Goal: Information Seeking & Learning: Compare options

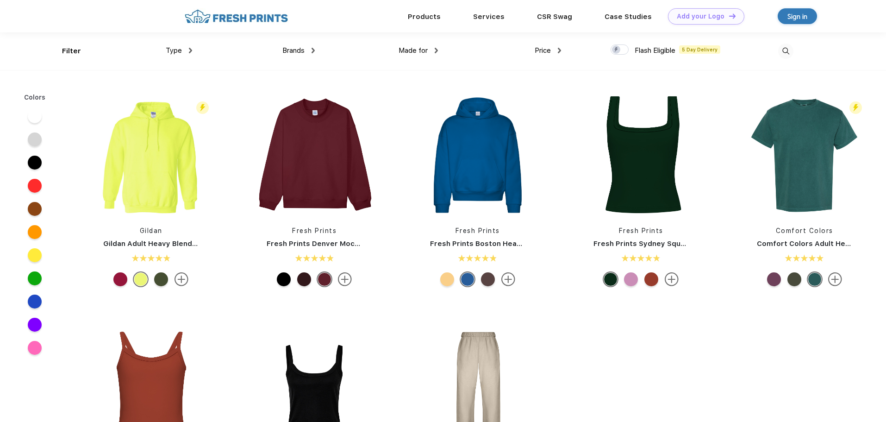
scroll to position [0, 0]
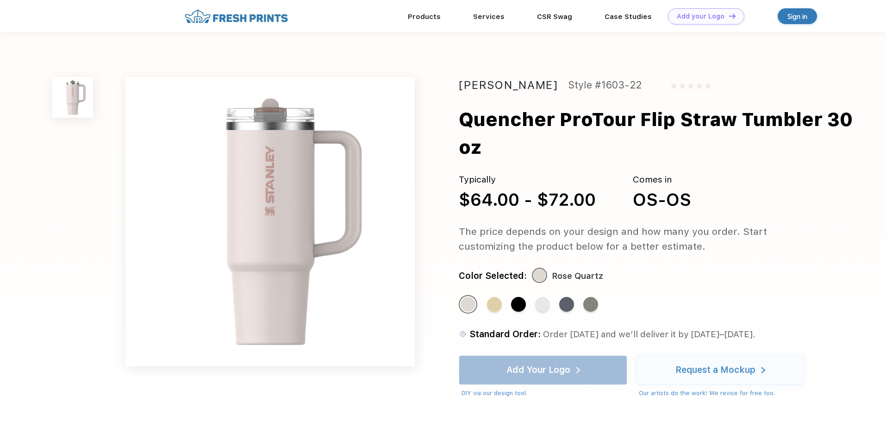
click at [330, 164] on img at bounding box center [269, 221] width 289 height 289
click at [522, 120] on div "Quencher ProTour Flip Straw Tumbler 30 oz" at bounding box center [658, 134] width 398 height 56
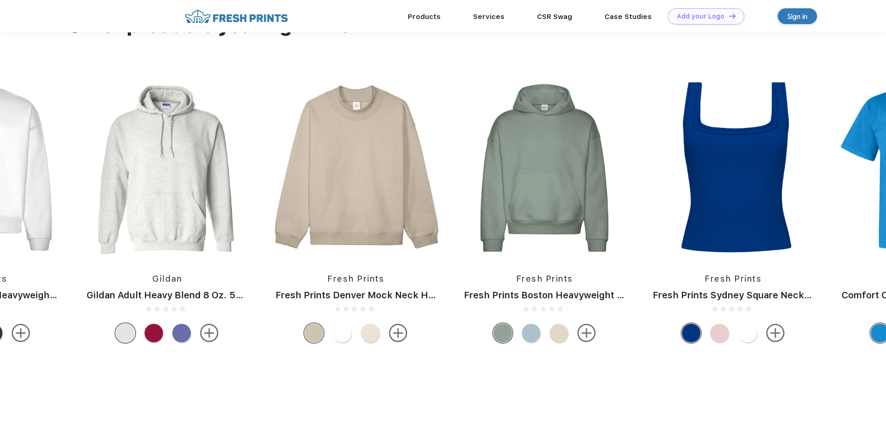
scroll to position [424, 0]
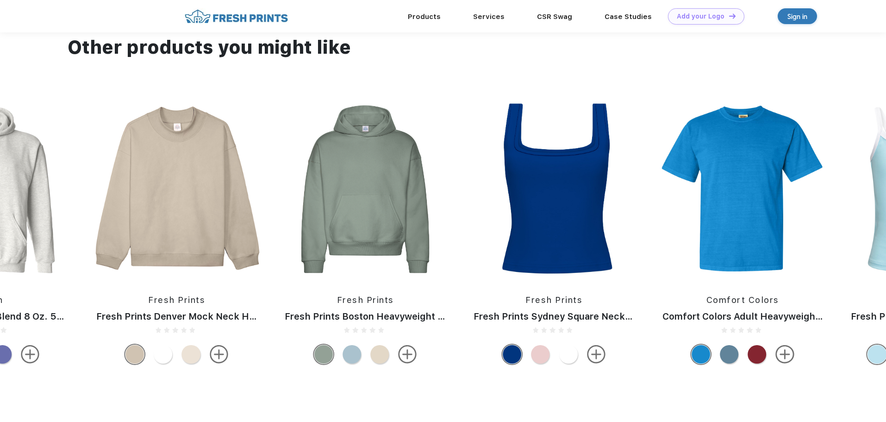
drag, startPoint x: 746, startPoint y: 202, endPoint x: 140, endPoint y: 226, distance: 605.8
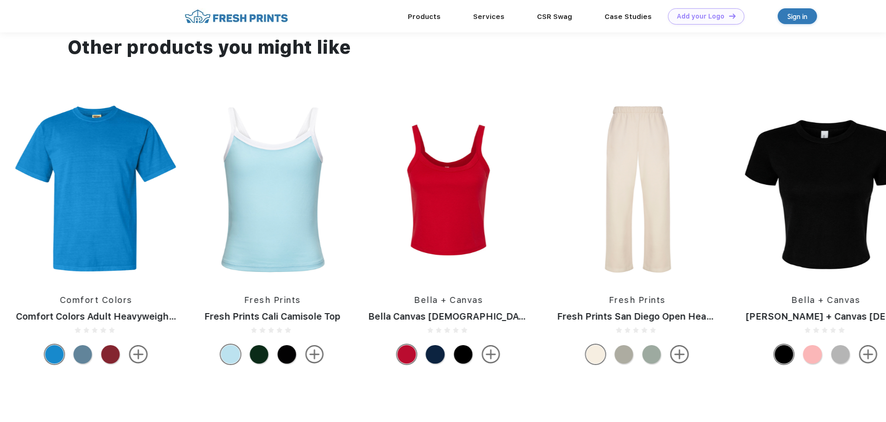
drag, startPoint x: 730, startPoint y: 195, endPoint x: 252, endPoint y: 211, distance: 477.9
click at [204, 217] on div "Fresh Prints Fresh Prints San Diego Open Heavyweight Sweatpants Bella + Canvas …" at bounding box center [325, 234] width 4140 height 268
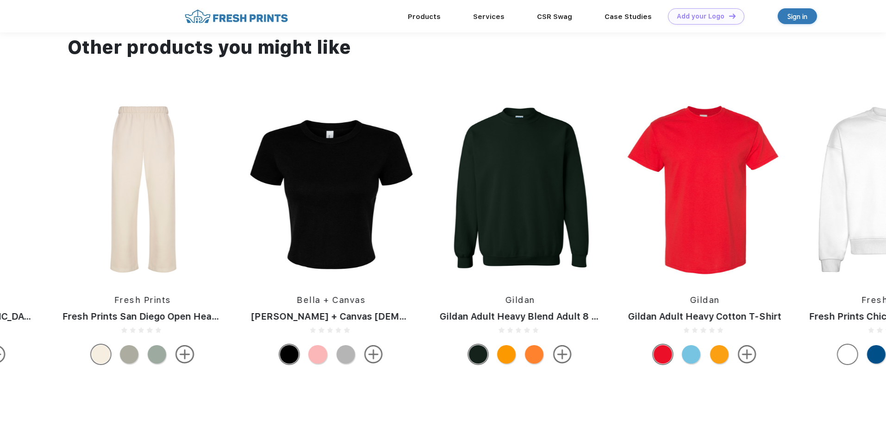
drag, startPoint x: 736, startPoint y: 190, endPoint x: 166, endPoint y: 218, distance: 570.9
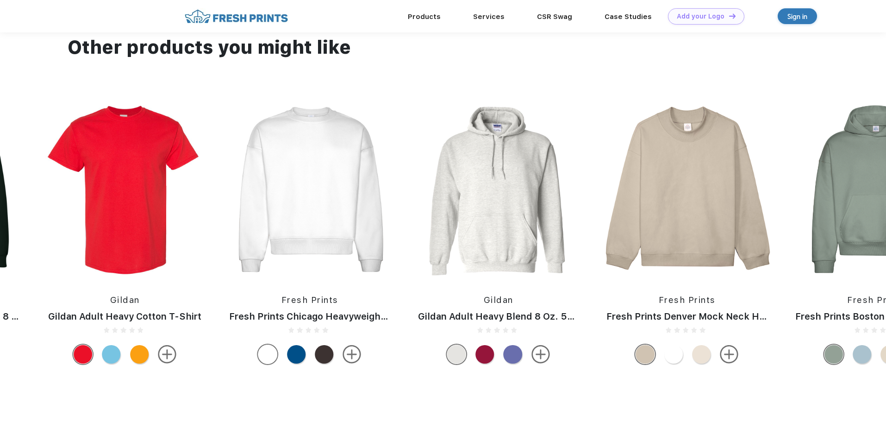
drag, startPoint x: 752, startPoint y: 193, endPoint x: 345, endPoint y: 205, distance: 407.4
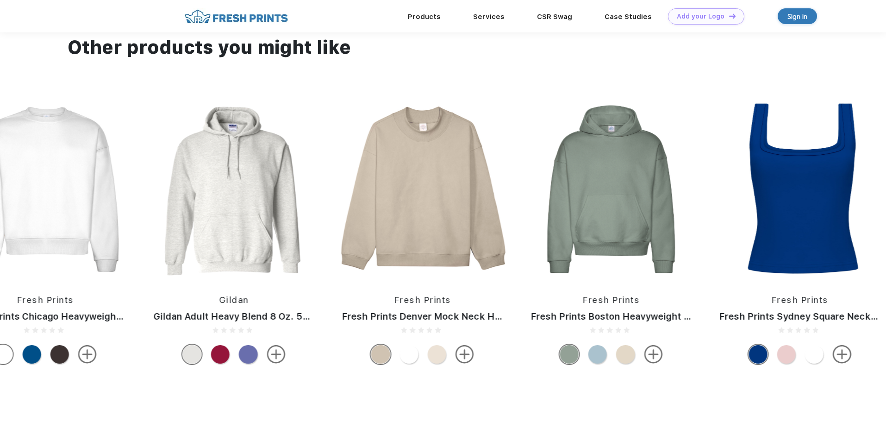
drag, startPoint x: 831, startPoint y: 177, endPoint x: 241, endPoint y: 195, distance: 590.3
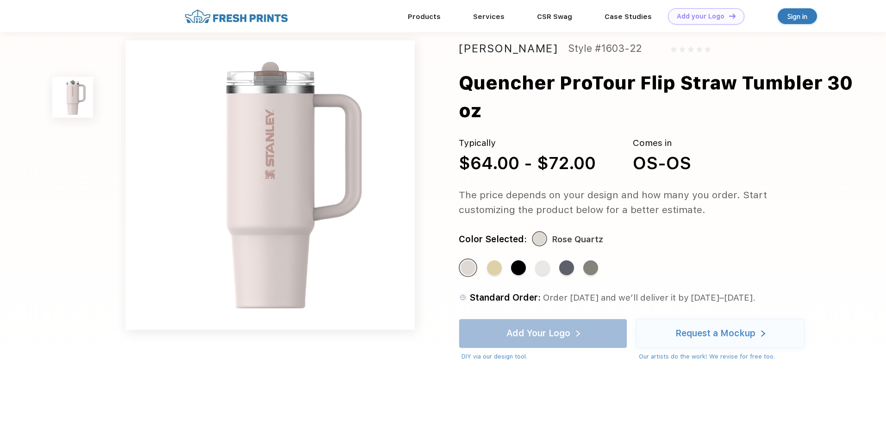
scroll to position [0, 0]
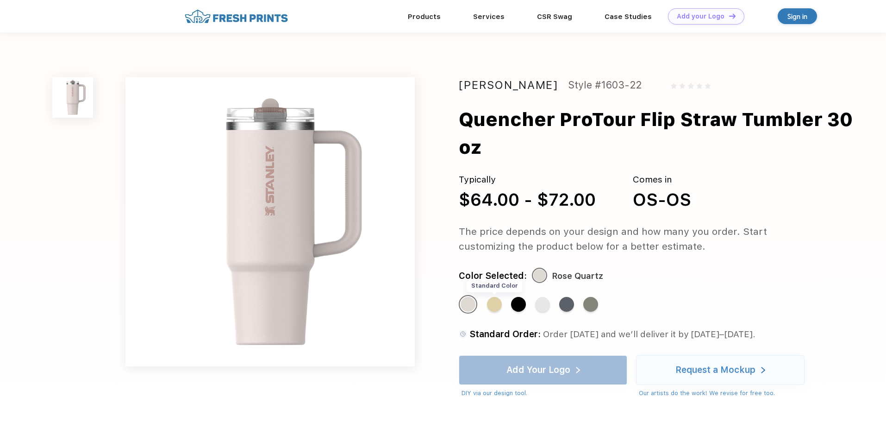
click at [497, 309] on div "Standard Color" at bounding box center [494, 304] width 15 height 15
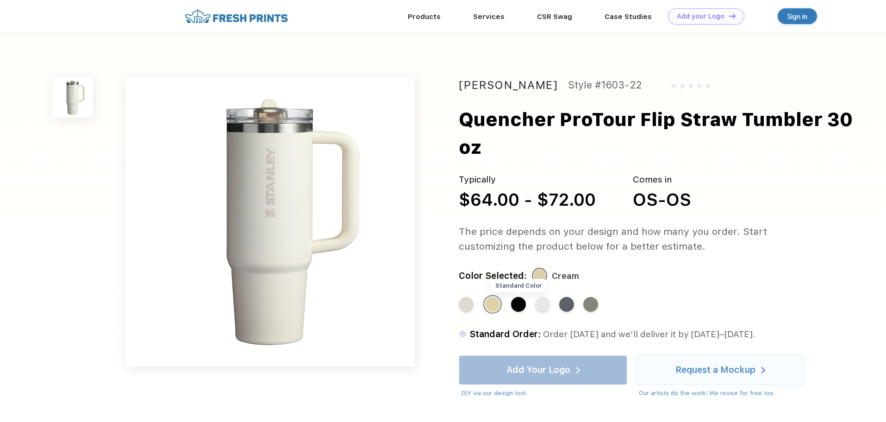
click at [524, 305] on div "Standard Color" at bounding box center [518, 304] width 15 height 15
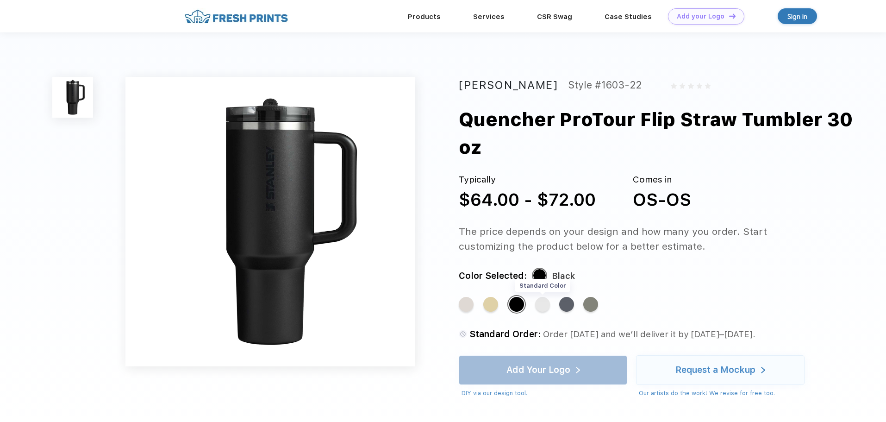
click at [541, 305] on div "Standard Color" at bounding box center [542, 304] width 15 height 15
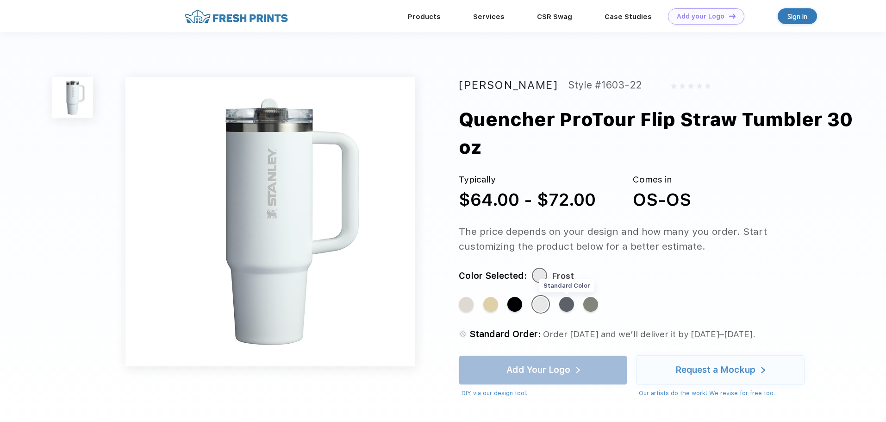
click at [566, 305] on div "Standard Color" at bounding box center [566, 304] width 15 height 15
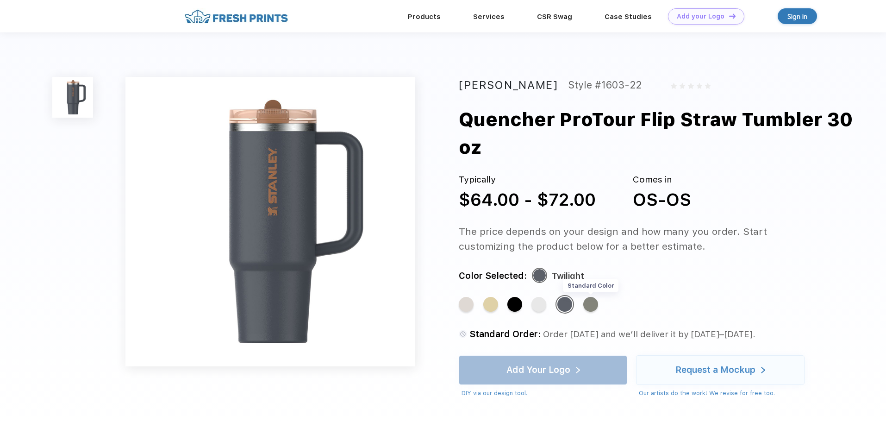
click at [594, 307] on div "Standard Color" at bounding box center [590, 304] width 15 height 15
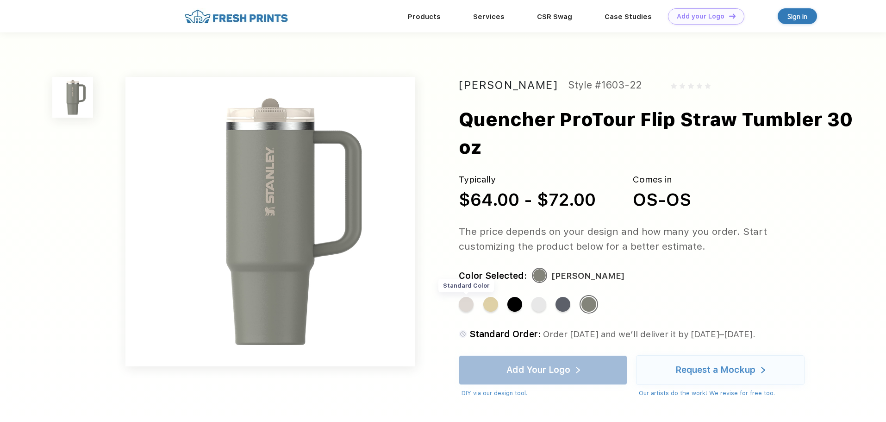
click at [470, 306] on div "Standard Color" at bounding box center [466, 304] width 15 height 15
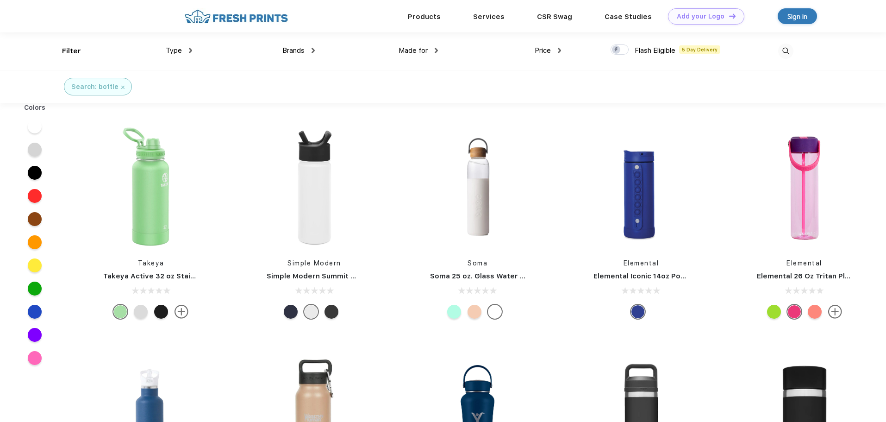
click at [300, 50] on span "Brands" at bounding box center [293, 50] width 22 height 8
click at [299, 48] on span "Brands" at bounding box center [293, 50] width 22 height 8
click at [319, 50] on div "Made for Unisex Women Men Youth" at bounding box center [376, 50] width 123 height 37
click at [301, 50] on span "Brands" at bounding box center [293, 50] width 22 height 8
click at [312, 61] on div "Brands Most Popular Brands Moleskine Hydroflask Marine Layer S'well Vineyard Vi…" at bounding box center [253, 50] width 123 height 37
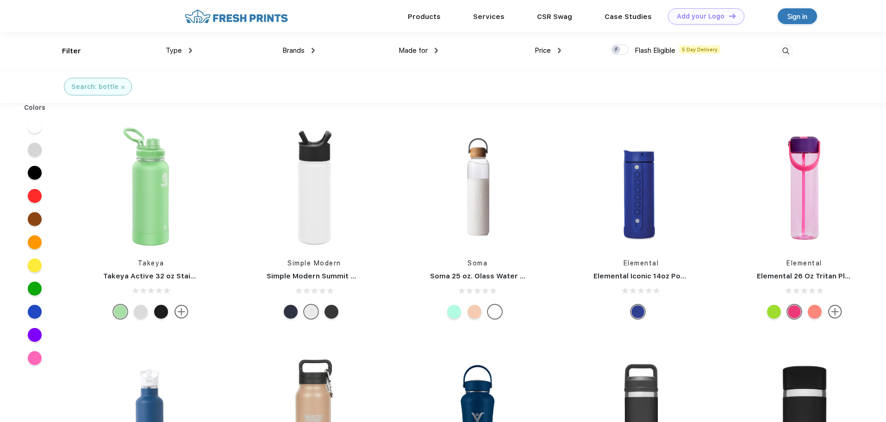
click at [313, 53] on div "Brands" at bounding box center [298, 50] width 32 height 11
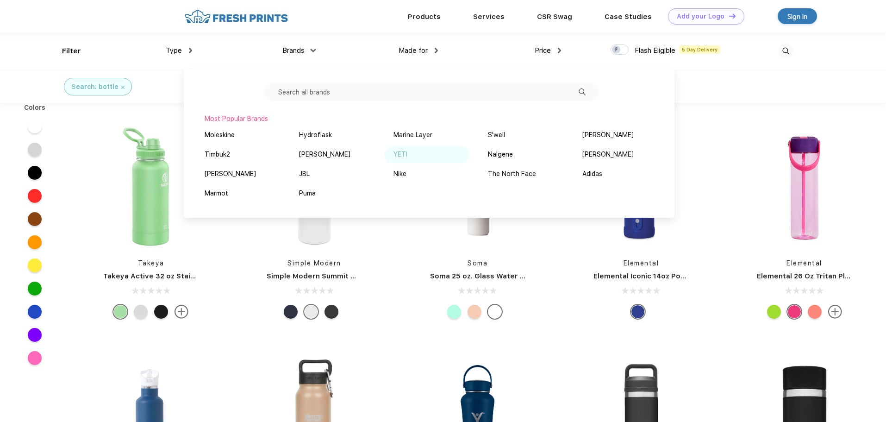
click at [398, 157] on div "YETI" at bounding box center [400, 154] width 14 height 10
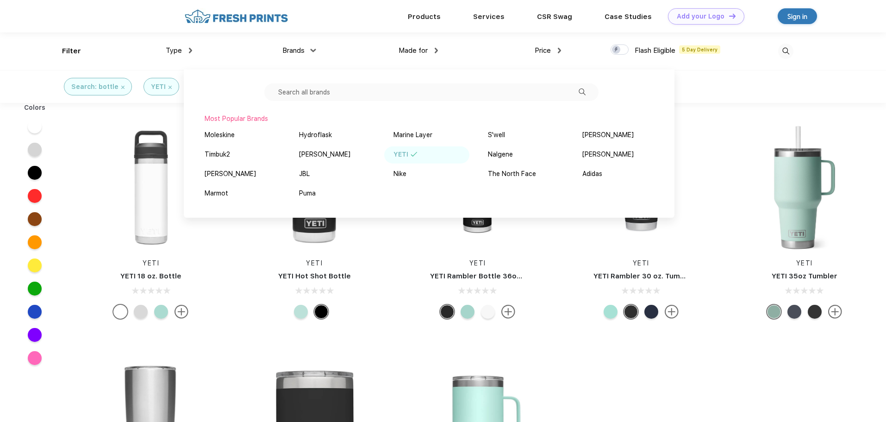
click at [753, 354] on div "YETI YETI 18 oz. Bottle YETI YETI Hot Shot Bottle YETI YETI Rambler Bottle 36oz…" at bounding box center [477, 340] width 816 height 466
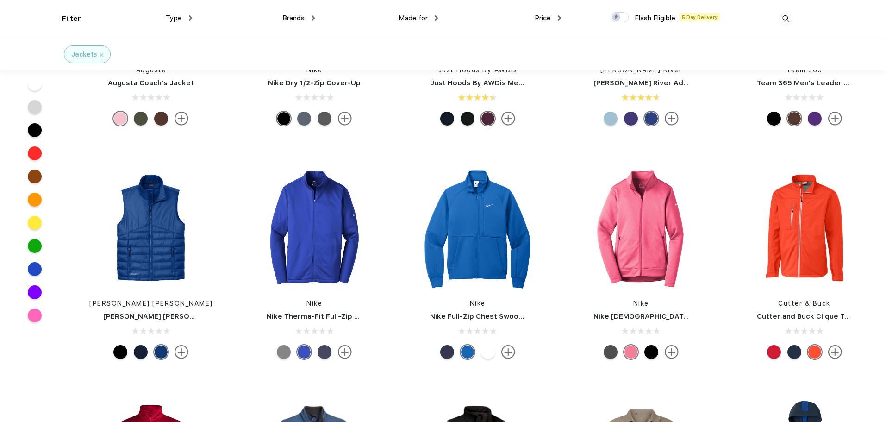
scroll to position [139, 0]
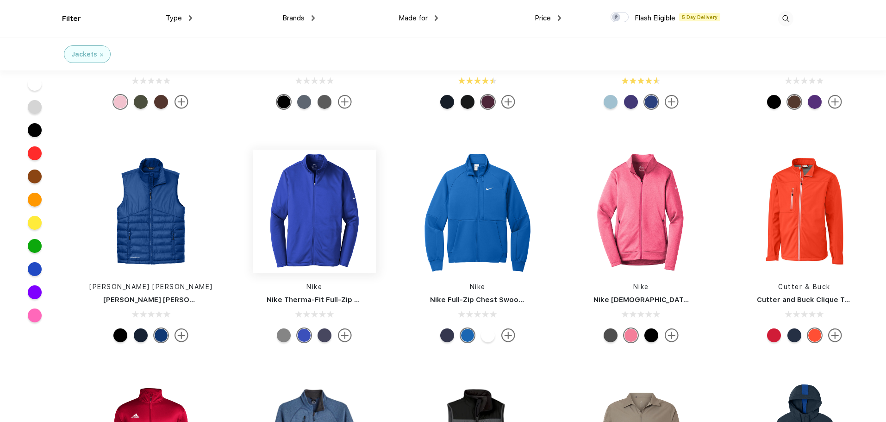
click at [332, 212] on img at bounding box center [314, 210] width 123 height 123
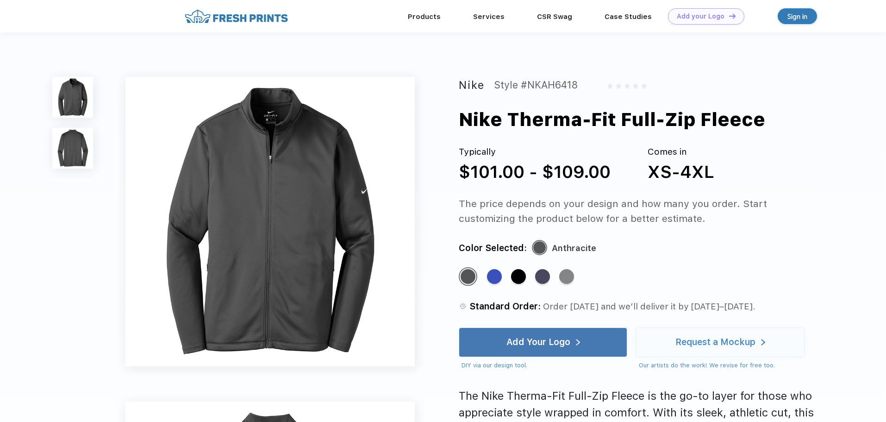
drag, startPoint x: 332, startPoint y: 212, endPoint x: 638, endPoint y: 120, distance: 319.3
click at [638, 120] on div "Nike Therma-Fit Full-Zip Fleece" at bounding box center [612, 120] width 306 height 28
click at [542, 277] on div "Standard Color" at bounding box center [542, 276] width 15 height 15
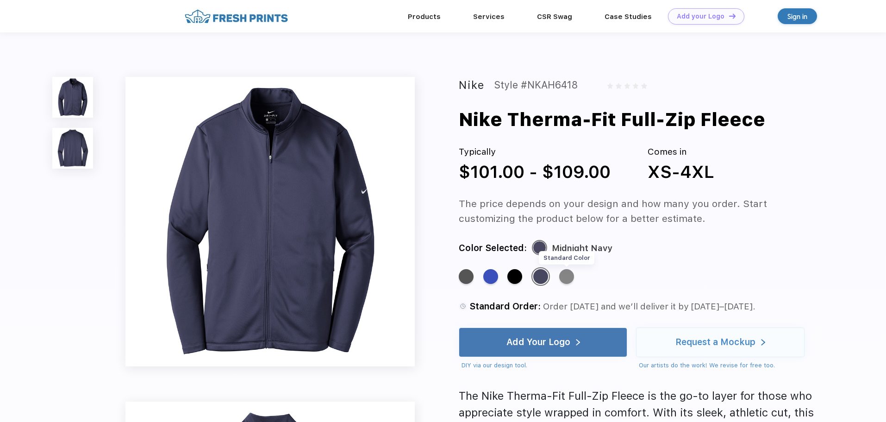
click at [569, 279] on div "Standard Color" at bounding box center [566, 276] width 15 height 15
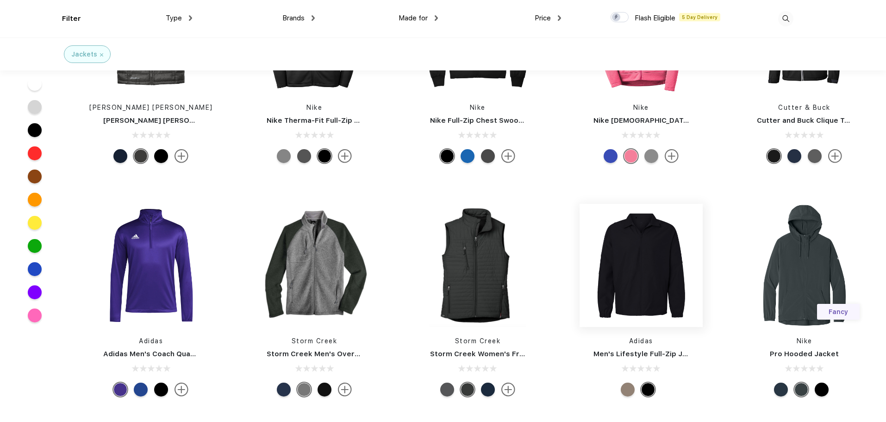
scroll to position [371, 0]
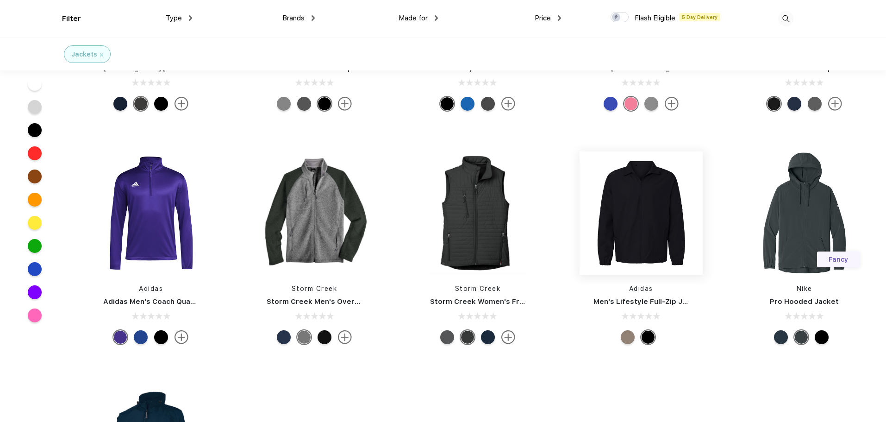
click at [639, 228] on img at bounding box center [640, 212] width 123 height 123
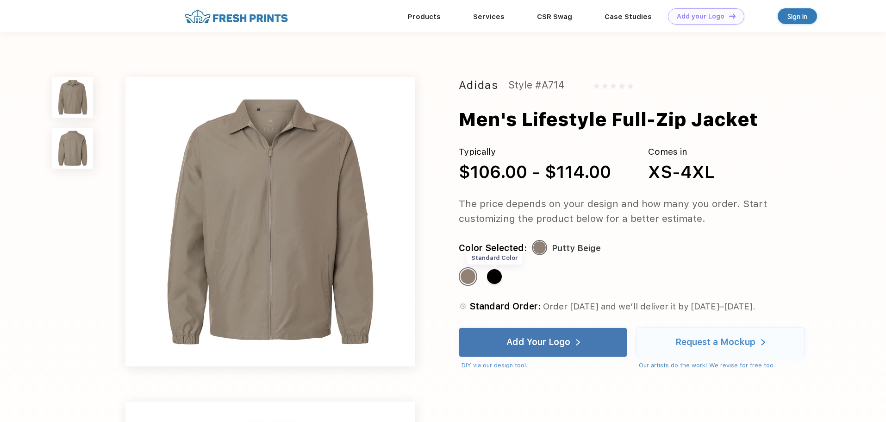
click at [497, 280] on div "Standard Color" at bounding box center [494, 276] width 15 height 15
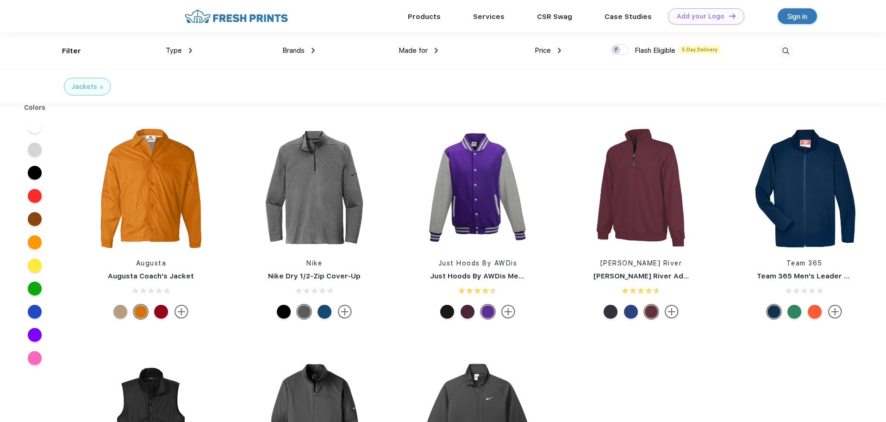
scroll to position [0, 0]
click at [803, 198] on img at bounding box center [804, 186] width 123 height 123
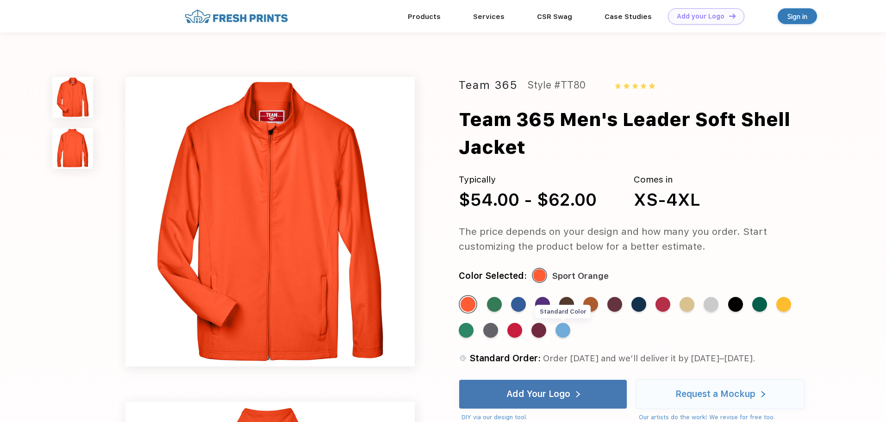
click at [561, 323] on div "Standard Color" at bounding box center [562, 330] width 15 height 15
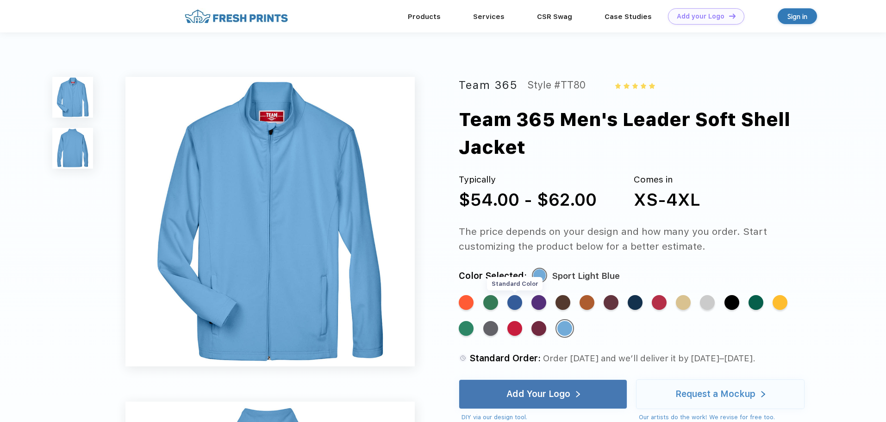
click at [516, 295] on div "Standard Color" at bounding box center [514, 302] width 15 height 15
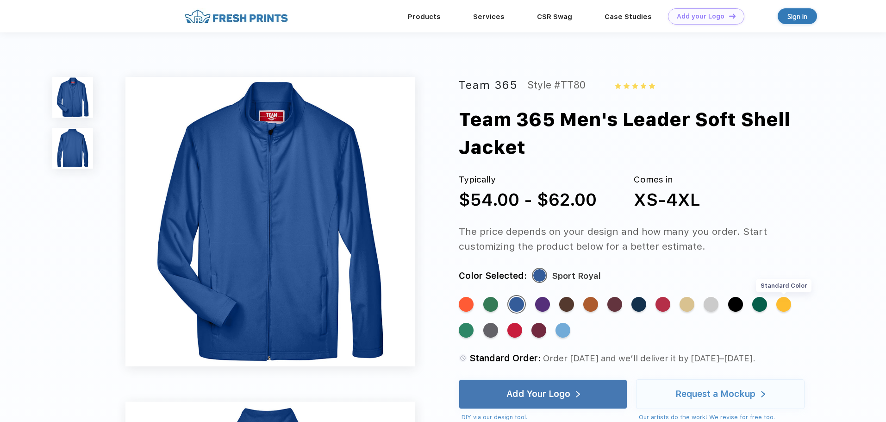
click at [787, 297] on div "Standard Color" at bounding box center [783, 304] width 15 height 15
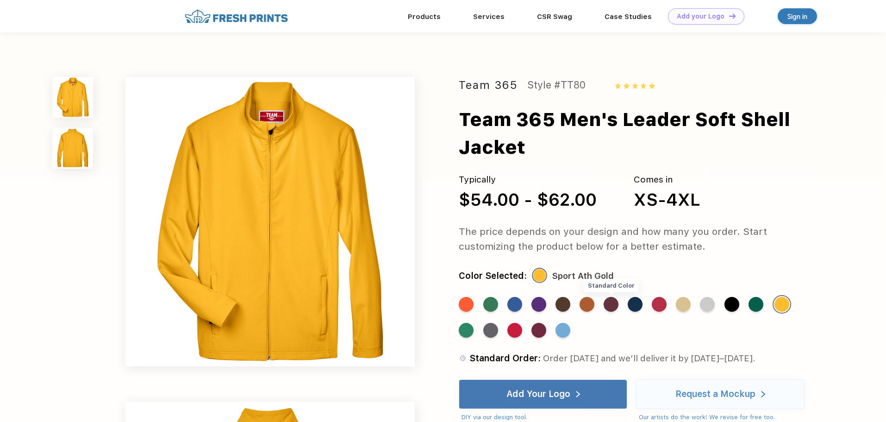
click at [606, 297] on div "Standard Color" at bounding box center [610, 304] width 15 height 15
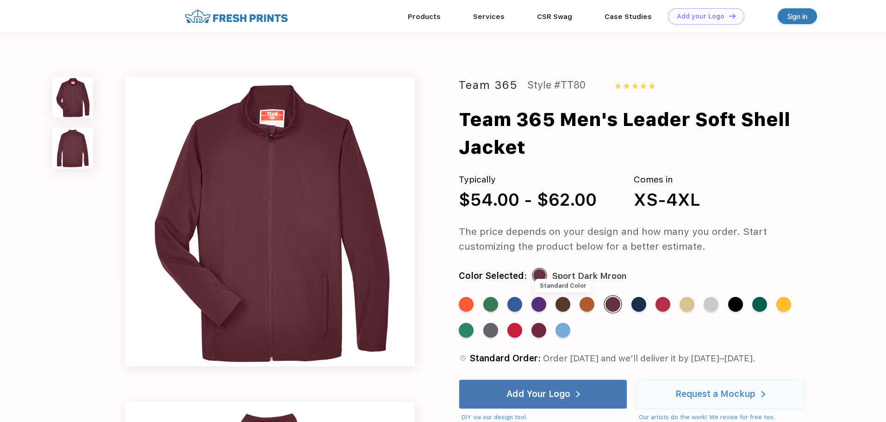
click at [567, 297] on div "Standard Color" at bounding box center [562, 304] width 15 height 15
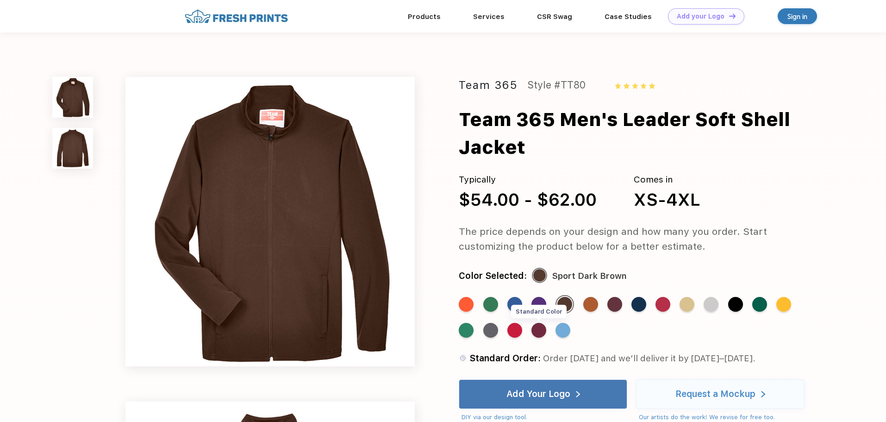
click at [539, 323] on div "Standard Color" at bounding box center [538, 330] width 15 height 15
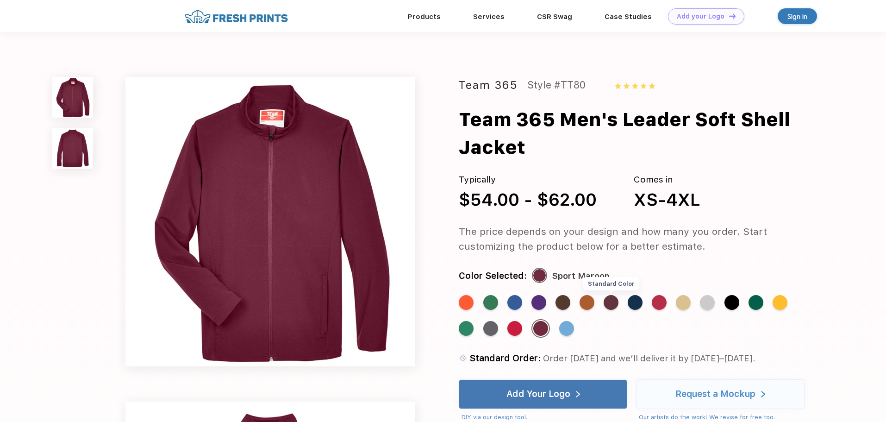
click at [611, 295] on div "Standard Color" at bounding box center [610, 302] width 15 height 15
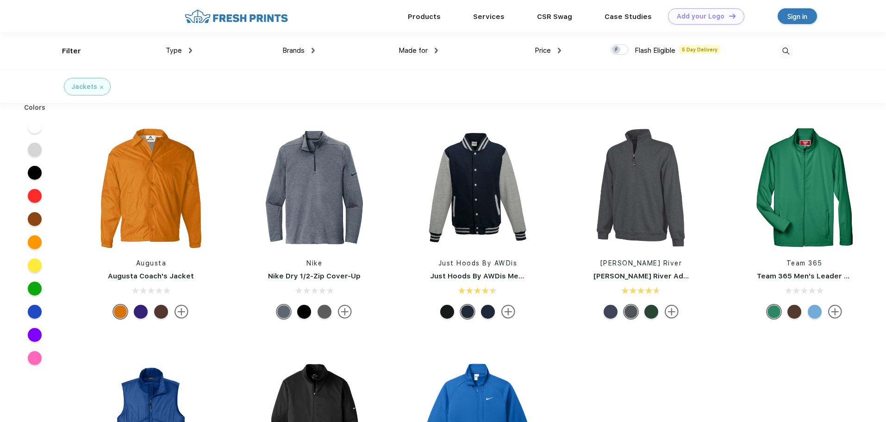
scroll to position [0, 0]
click at [645, 204] on img at bounding box center [640, 186] width 123 height 123
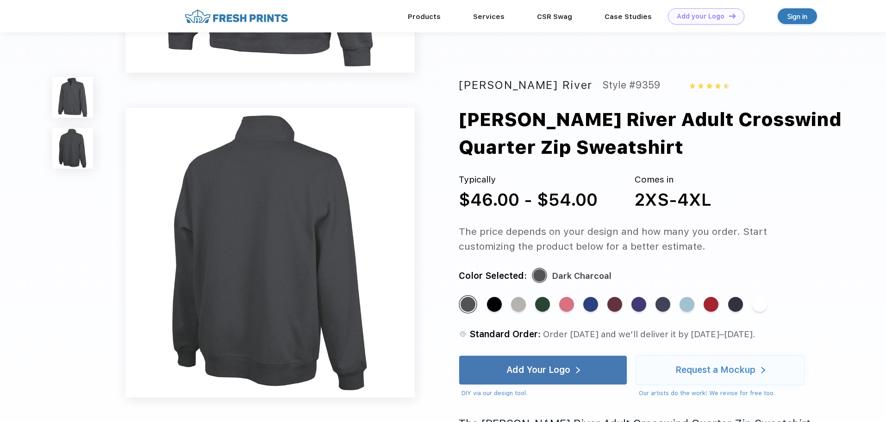
scroll to position [278, 0]
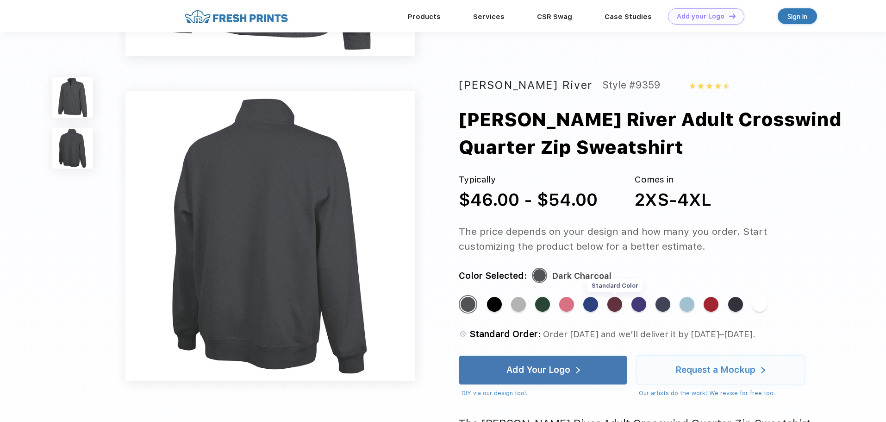
click at [610, 303] on div "Standard Color" at bounding box center [614, 304] width 15 height 15
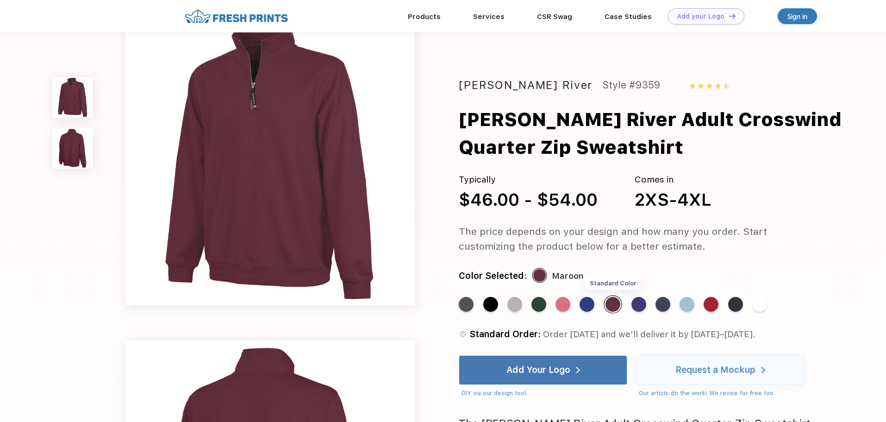
scroll to position [0, 0]
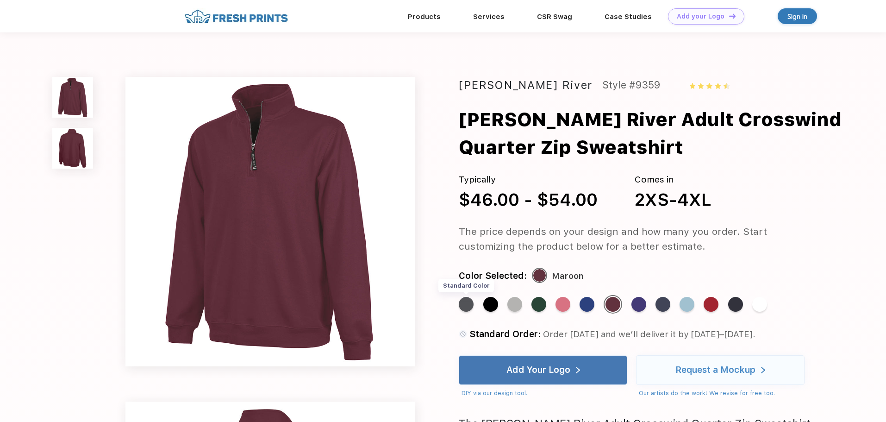
click at [468, 307] on div "Standard Color" at bounding box center [466, 304] width 15 height 15
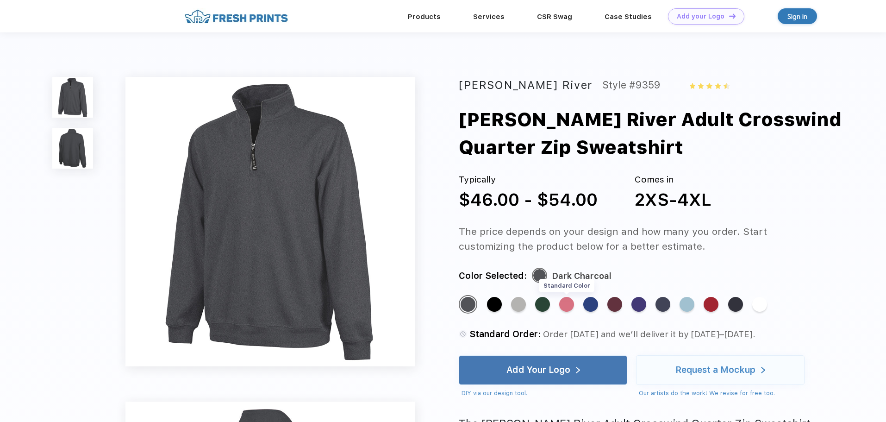
click at [564, 306] on div "Standard Color" at bounding box center [566, 304] width 15 height 15
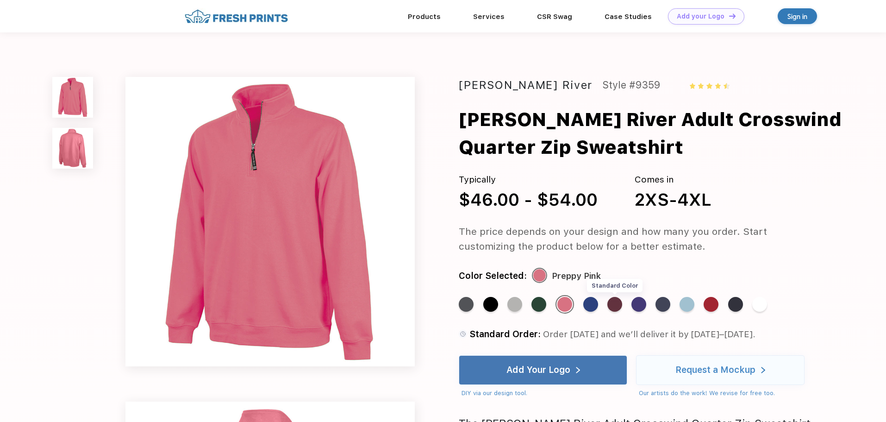
click at [613, 308] on div "Standard Color" at bounding box center [614, 304] width 15 height 15
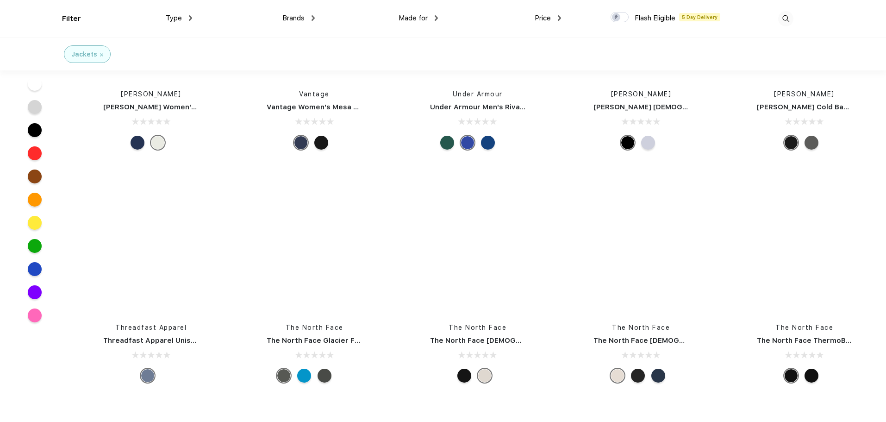
scroll to position [1990, 0]
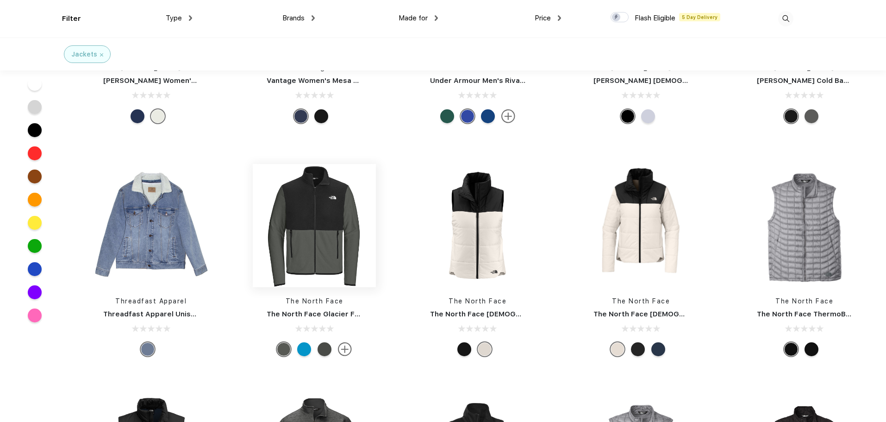
click at [304, 241] on img at bounding box center [314, 225] width 123 height 123
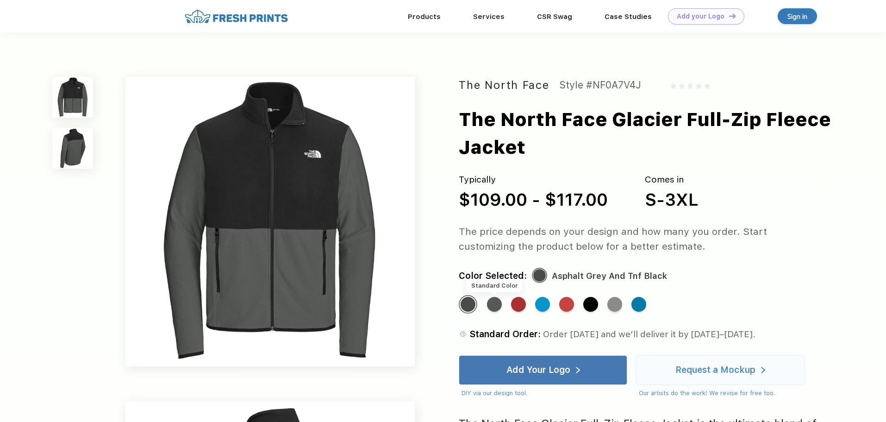
click at [489, 305] on div "Standard Color" at bounding box center [494, 304] width 15 height 15
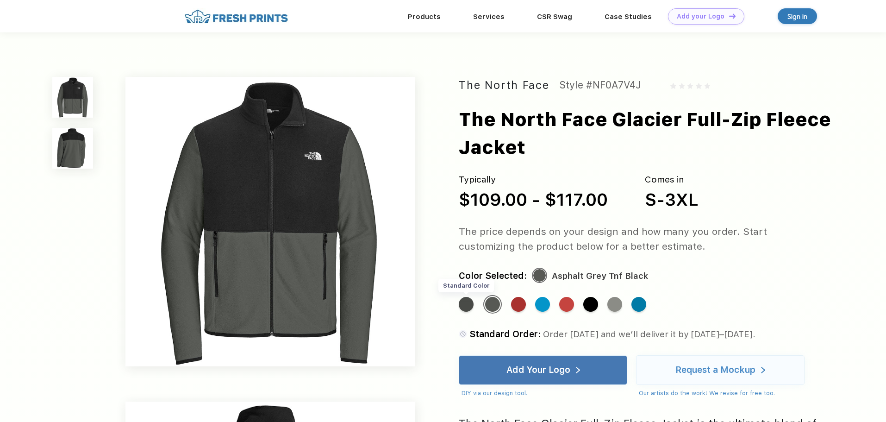
click at [468, 306] on div "Standard Color" at bounding box center [466, 304] width 15 height 15
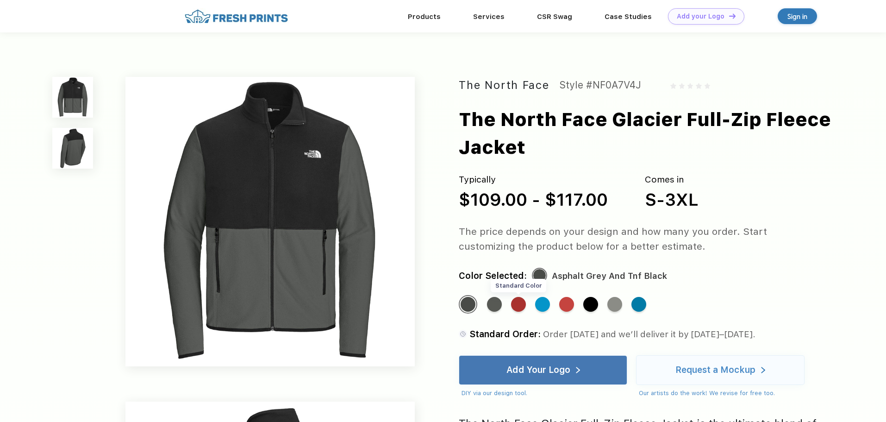
click at [520, 307] on div "Standard Color" at bounding box center [518, 304] width 15 height 15
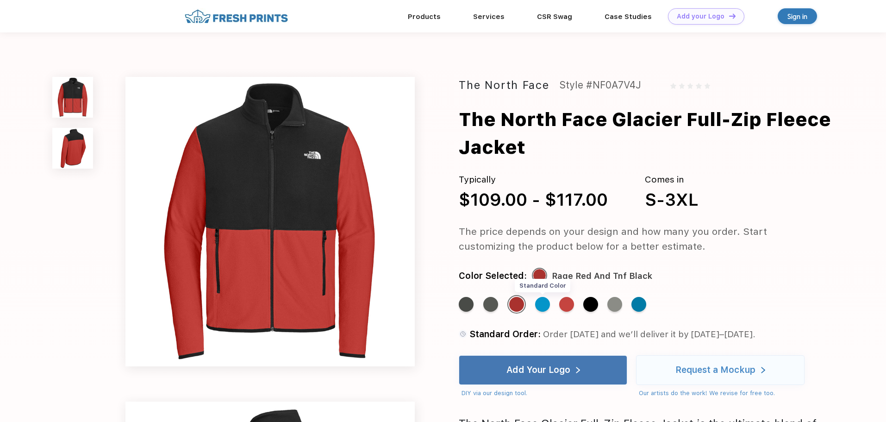
click at [544, 309] on div "Standard Color" at bounding box center [542, 304] width 15 height 15
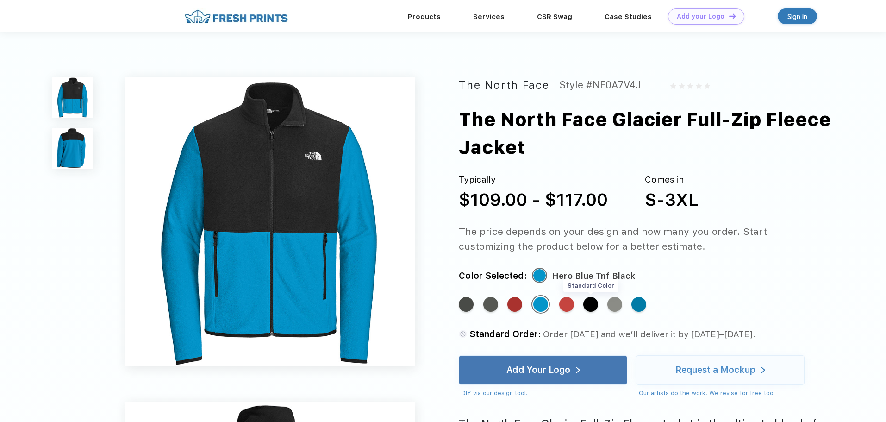
click at [597, 309] on div "Standard Color" at bounding box center [590, 304] width 15 height 15
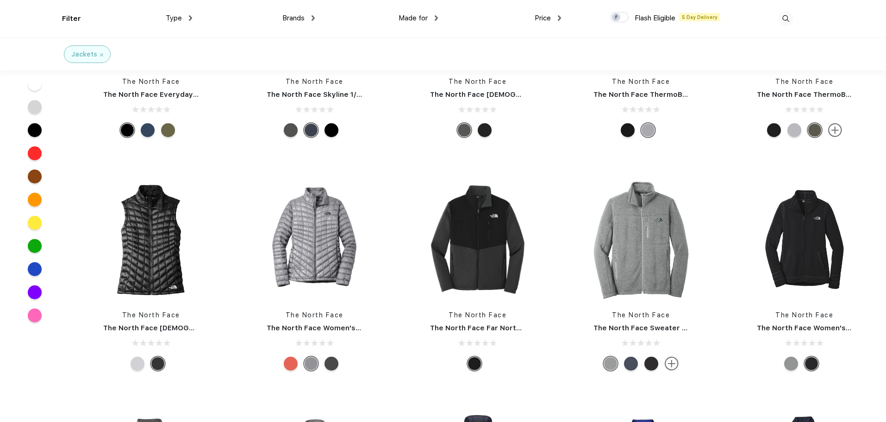
scroll to position [2453, 0]
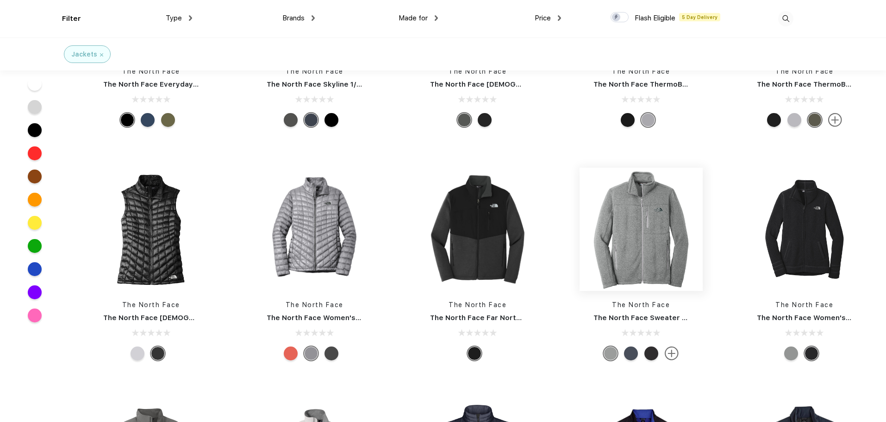
click at [622, 236] on img at bounding box center [640, 229] width 123 height 123
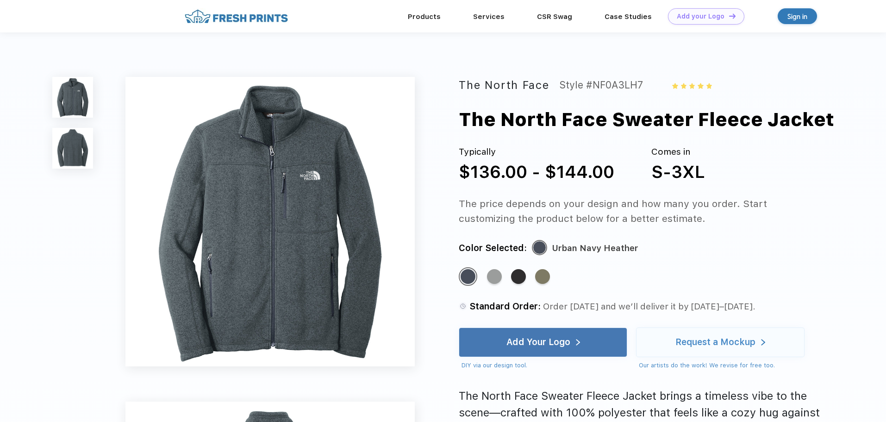
drag, startPoint x: 464, startPoint y: 118, endPoint x: 826, endPoint y: 129, distance: 362.1
click at [826, 129] on div "The North Face Sweater Fleece Jacket" at bounding box center [646, 120] width 375 height 28
copy div "The North Face Sweater Fleece Jacket"
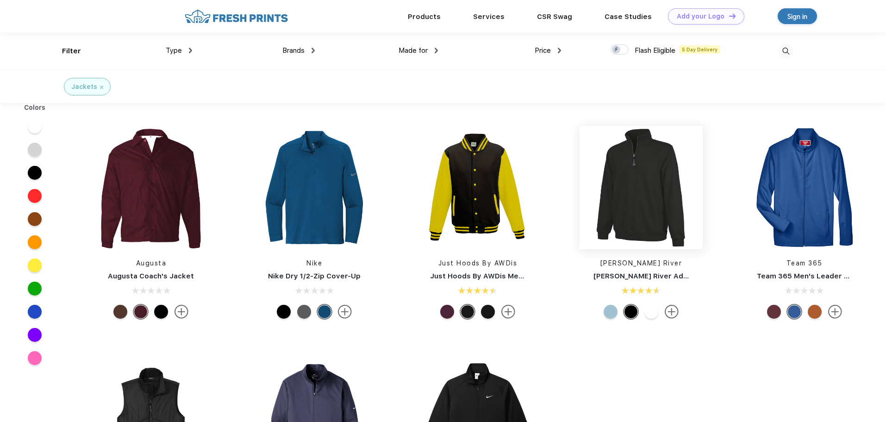
scroll to position [0, 0]
click at [640, 211] on img at bounding box center [640, 186] width 123 height 123
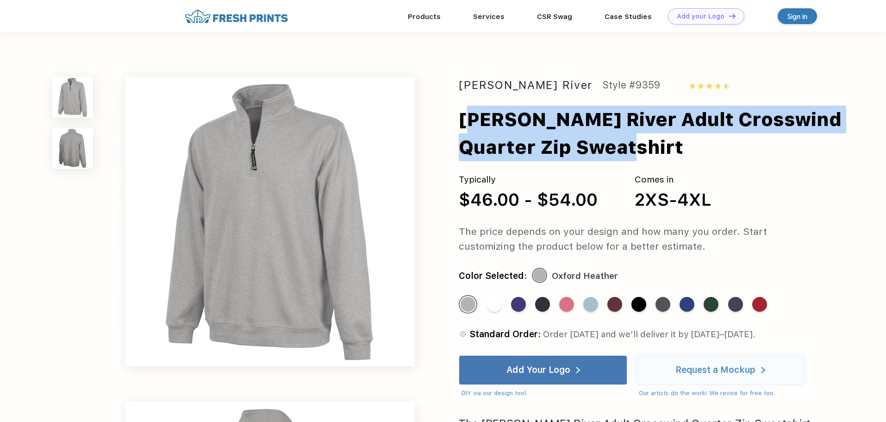
drag, startPoint x: 465, startPoint y: 120, endPoint x: 601, endPoint y: 139, distance: 137.4
click at [601, 139] on div "[PERSON_NAME] River Adult Crosswind Quarter Zip Sweatshirt" at bounding box center [658, 134] width 398 height 56
copy div "[PERSON_NAME] River Adult Crosswind Quarter Zip Sweatshirt"
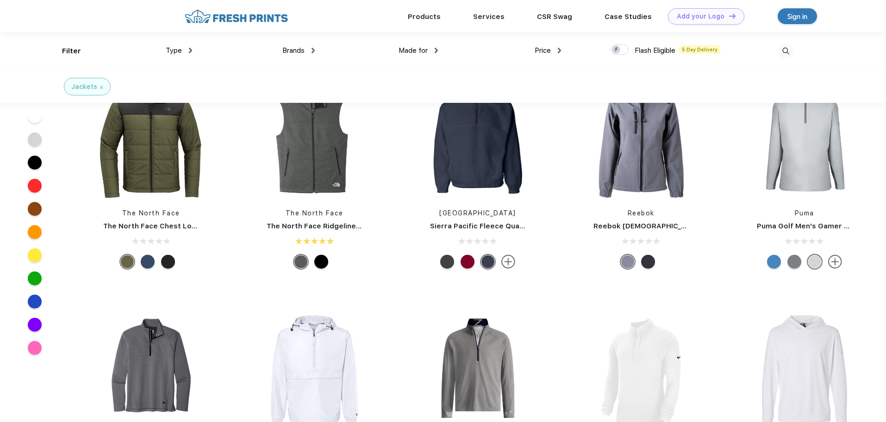
scroll to position [833, 0]
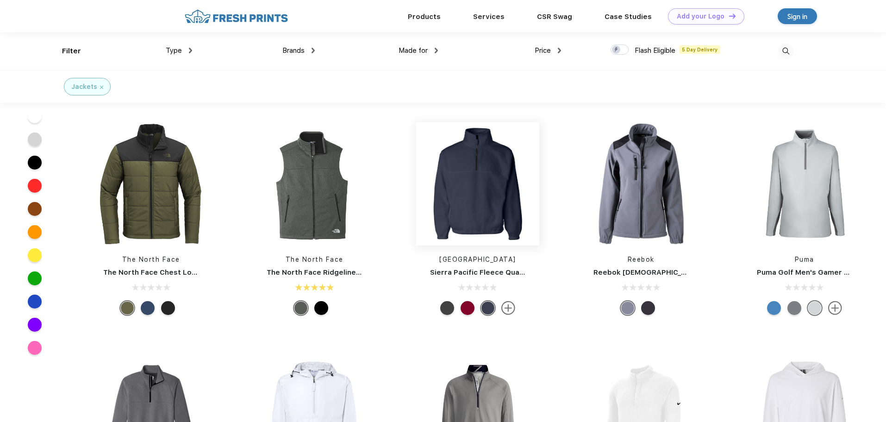
click at [469, 210] on img at bounding box center [477, 183] width 123 height 123
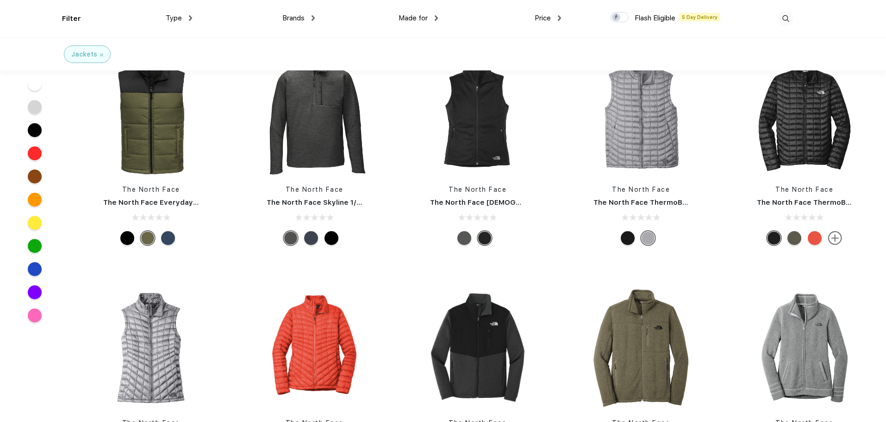
scroll to position [2407, 0]
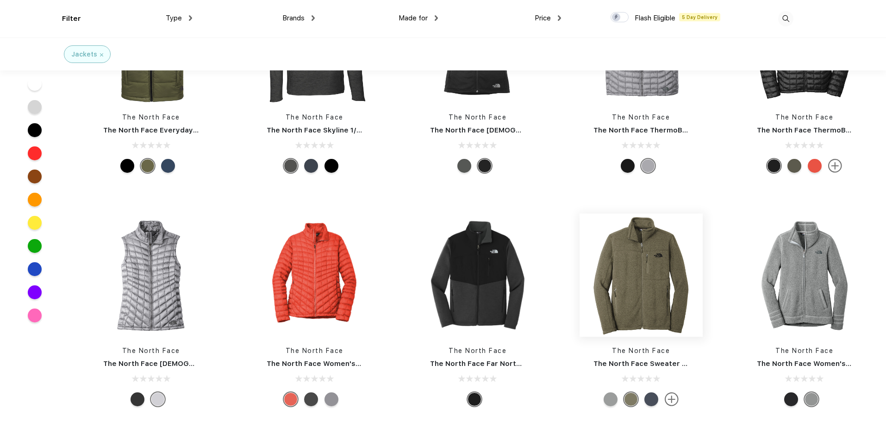
click at [638, 286] on img at bounding box center [640, 274] width 123 height 123
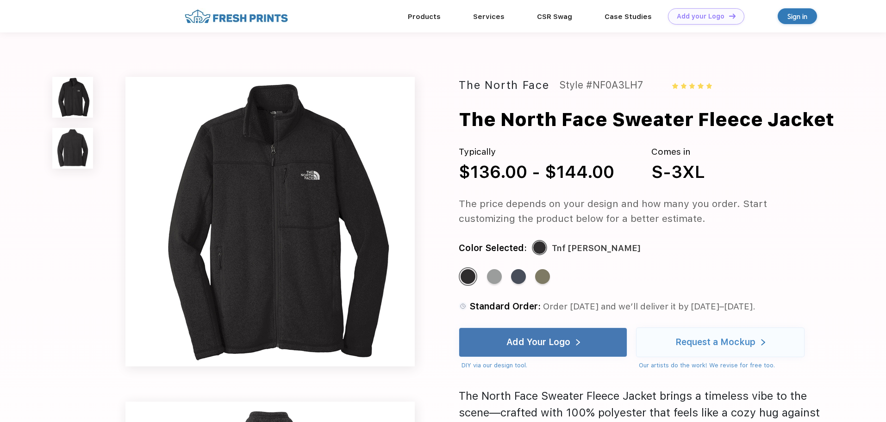
drag, startPoint x: 462, startPoint y: 119, endPoint x: 832, endPoint y: 129, distance: 370.3
click at [832, 129] on div "The North Face Sweater Fleece Jacket" at bounding box center [658, 120] width 398 height 28
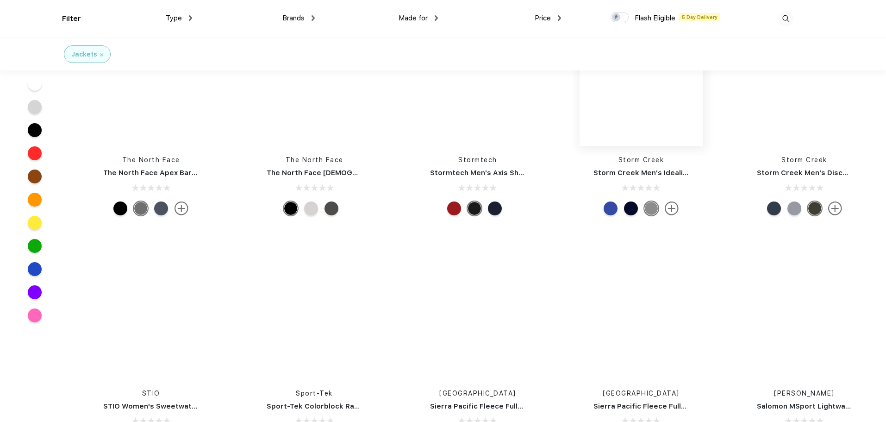
scroll to position [2901, 0]
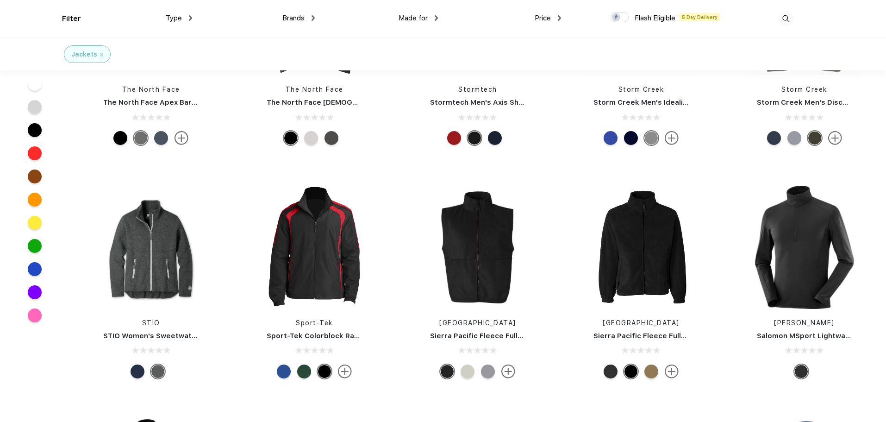
drag, startPoint x: 648, startPoint y: 255, endPoint x: 616, endPoint y: 332, distance: 83.4
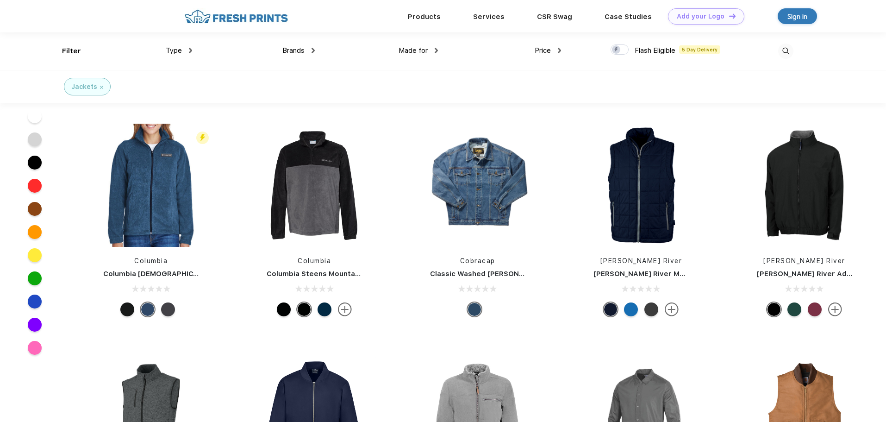
scroll to position [5724, 0]
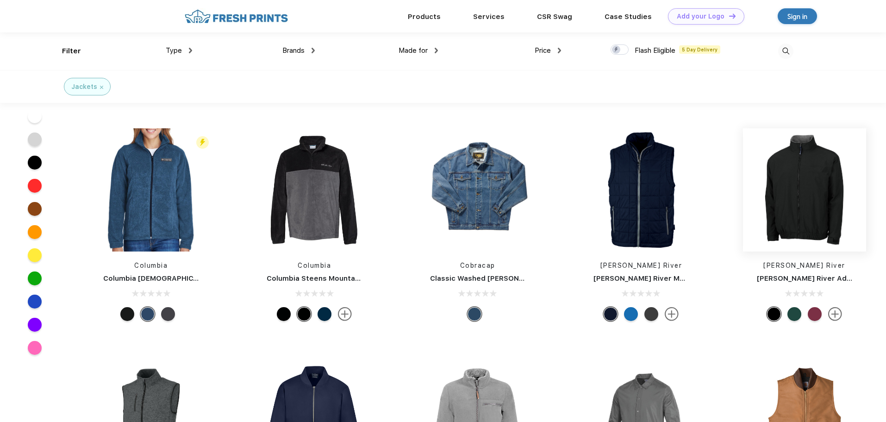
click at [809, 197] on img at bounding box center [804, 189] width 123 height 123
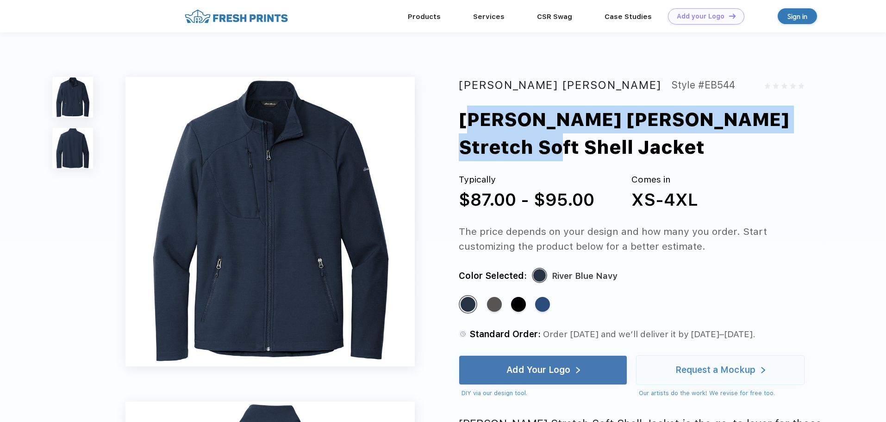
drag, startPoint x: 463, startPoint y: 120, endPoint x: 821, endPoint y: 129, distance: 358.8
click at [821, 129] on div "[PERSON_NAME] [PERSON_NAME] Stretch Soft Shell Jacket" at bounding box center [658, 134] width 398 height 56
copy div "[PERSON_NAME] [PERSON_NAME] Stretch Soft Shell Jacket"
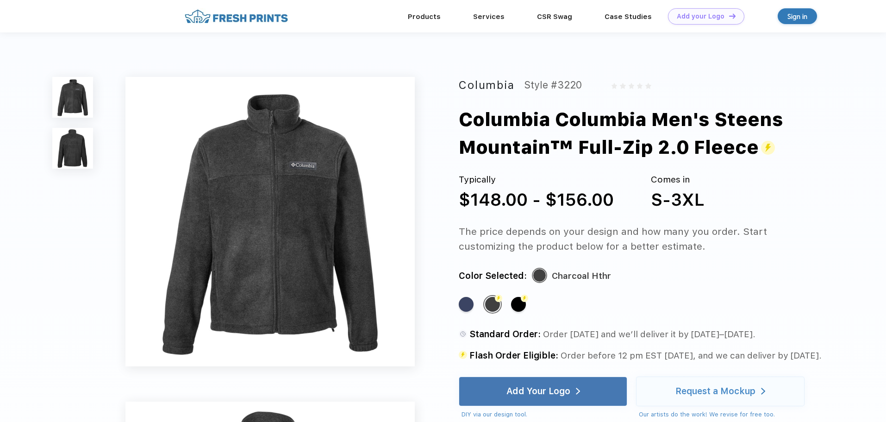
drag, startPoint x: 466, startPoint y: 117, endPoint x: 757, endPoint y: 148, distance: 292.3
click at [757, 148] on div "Columbia Columbia Men's Steens Mountain™ Full-Zip 2.0 Fleece" at bounding box center [658, 134] width 398 height 56
copy div "Columbia Columbia Men's Steens Mountain™ Full-Zip 2.0 Fleece"
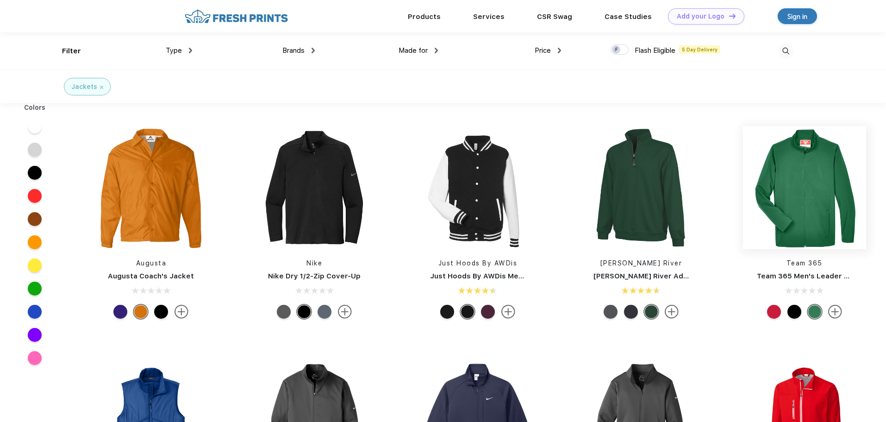
click at [802, 168] on img at bounding box center [804, 187] width 123 height 123
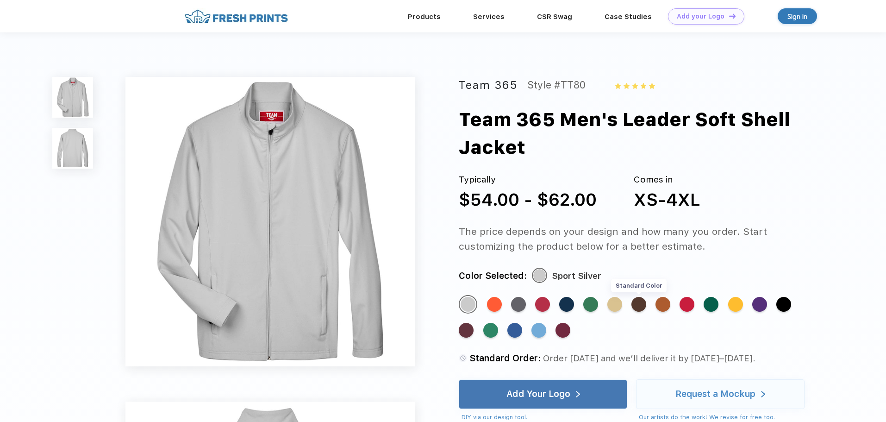
click at [640, 297] on div "Standard Color" at bounding box center [638, 304] width 15 height 15
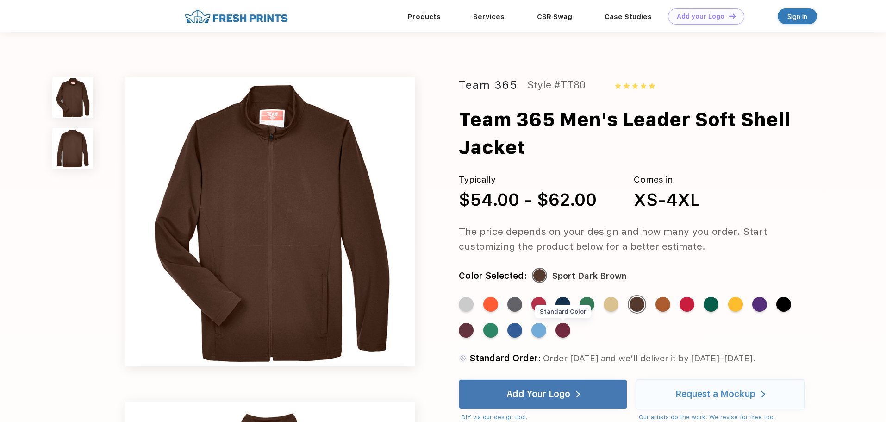
click at [566, 323] on div "Standard Color" at bounding box center [562, 330] width 15 height 15
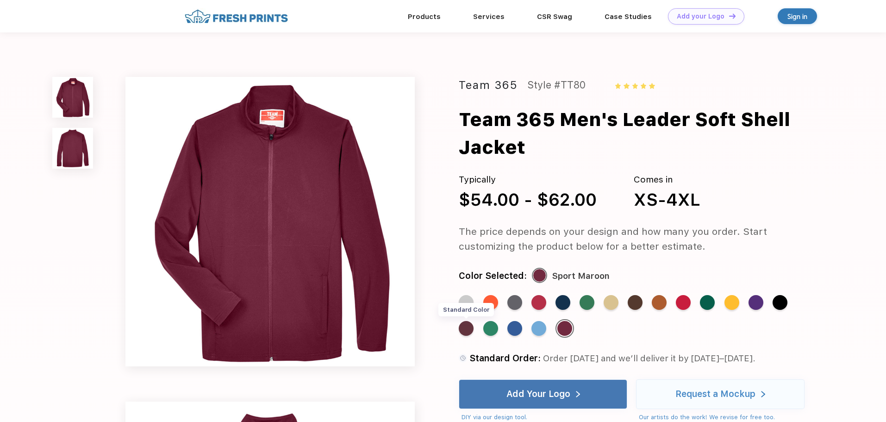
click at [463, 321] on div "Standard Color" at bounding box center [466, 328] width 15 height 15
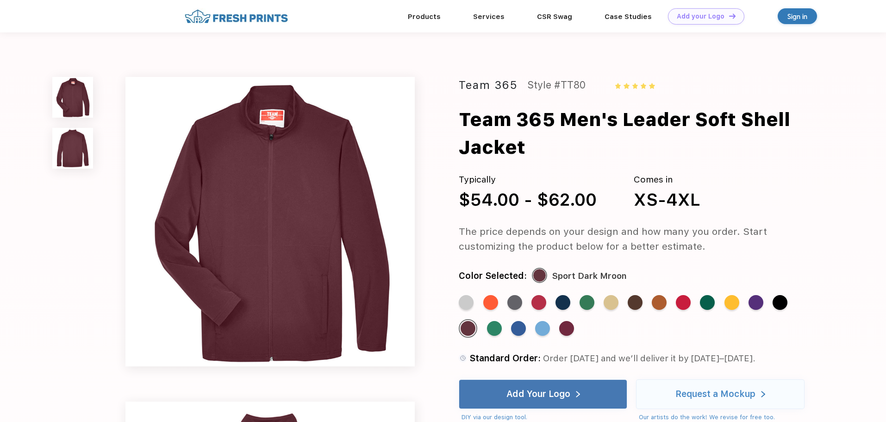
drag, startPoint x: 462, startPoint y: 119, endPoint x: 851, endPoint y: 129, distance: 388.9
click at [851, 129] on div "Team 365 Men's Leader Soft Shell Jacket" at bounding box center [658, 134] width 398 height 56
copy div "Team 365 Men's Leader Soft Shell Jacket"
